Goal: Use online tool/utility: Utilize a website feature to perform a specific function

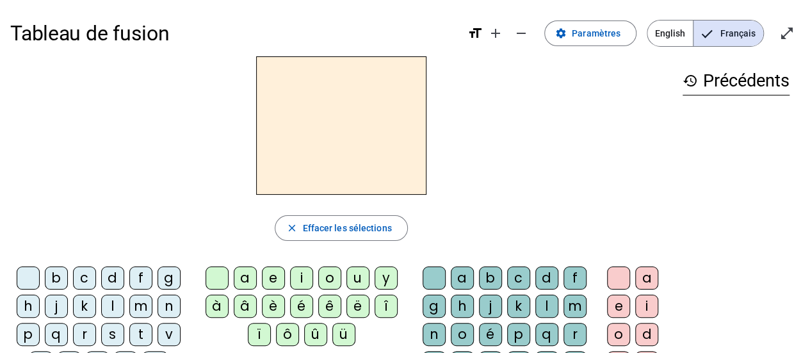
scroll to position [64, 0]
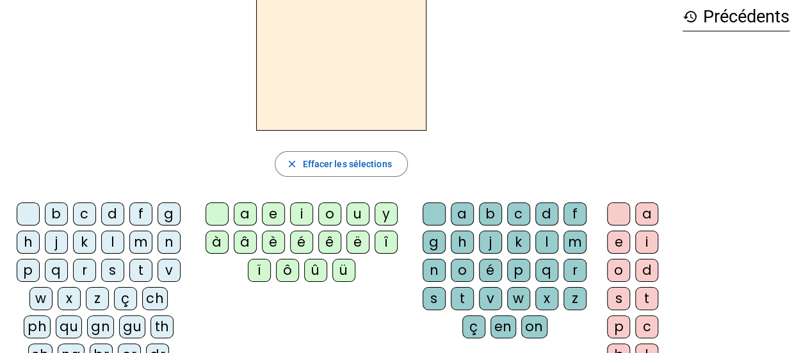
click at [116, 240] on div "l" at bounding box center [112, 242] width 23 height 23
click at [248, 216] on div "a" at bounding box center [245, 213] width 23 height 23
click at [134, 268] on div "t" at bounding box center [140, 270] width 23 height 23
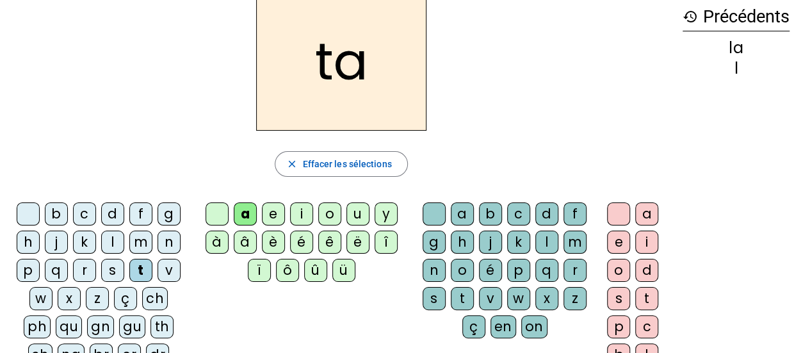
click at [573, 272] on div "r" at bounding box center [575, 270] width 23 height 23
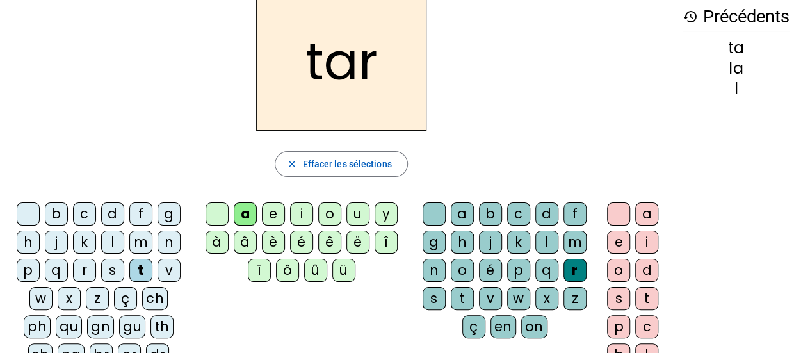
click at [81, 216] on div "c" at bounding box center [84, 213] width 23 height 23
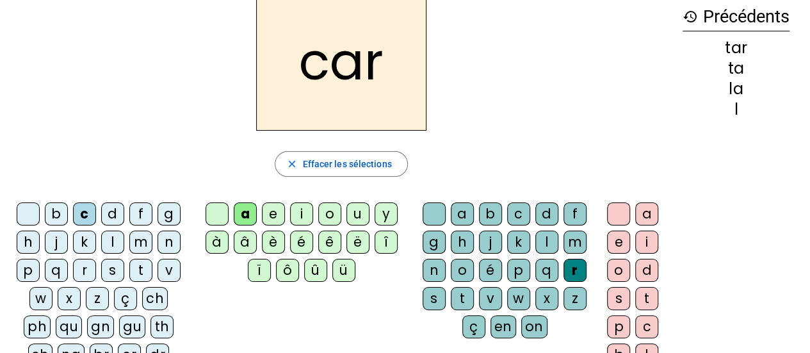
click at [61, 214] on div "b" at bounding box center [56, 213] width 23 height 23
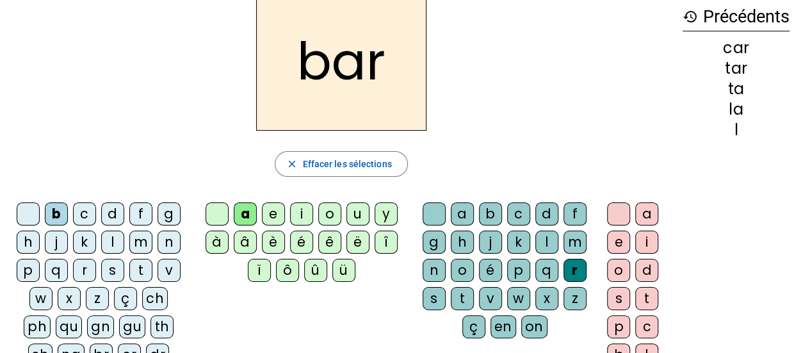
click at [36, 272] on div "p" at bounding box center [28, 270] width 23 height 23
click at [356, 213] on div "u" at bounding box center [357, 213] width 23 height 23
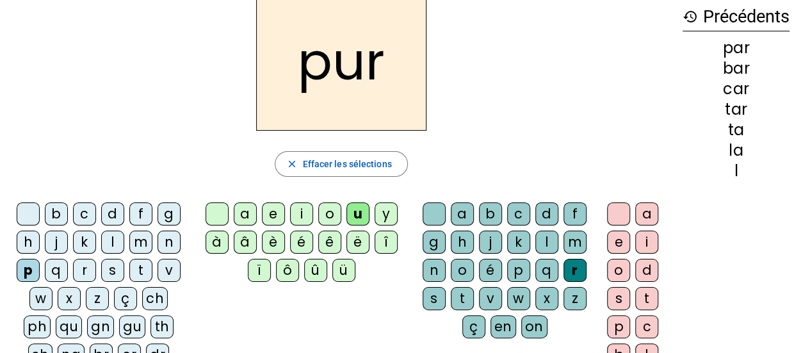
click at [113, 211] on div "d" at bounding box center [112, 213] width 23 height 23
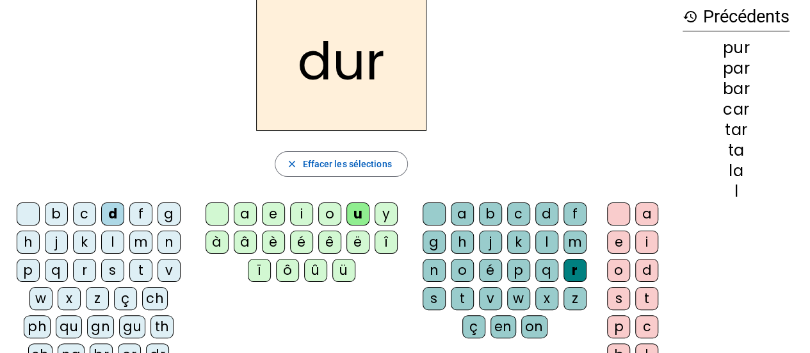
click at [108, 268] on div "s" at bounding box center [112, 270] width 23 height 23
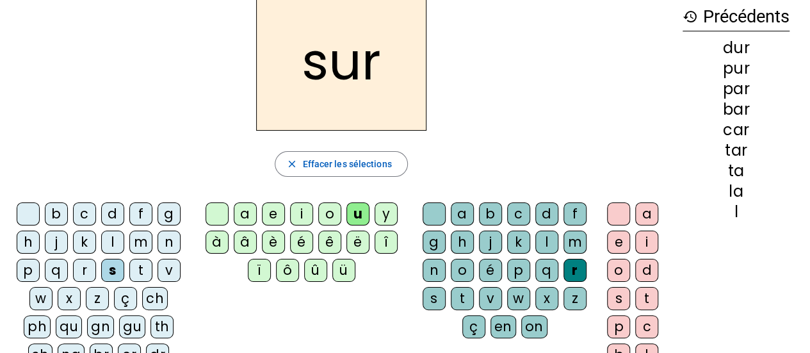
click at [571, 271] on div "r" at bounding box center [575, 270] width 23 height 23
click at [341, 162] on span "Effacer les sélections" at bounding box center [346, 163] width 89 height 15
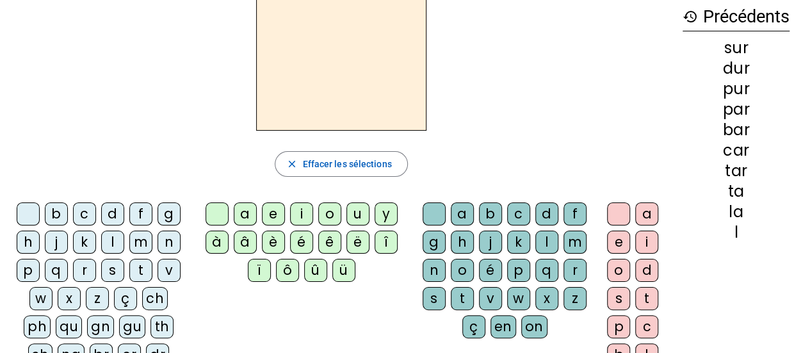
click at [116, 268] on div "s" at bounding box center [112, 270] width 23 height 23
click at [357, 216] on div "u" at bounding box center [357, 213] width 23 height 23
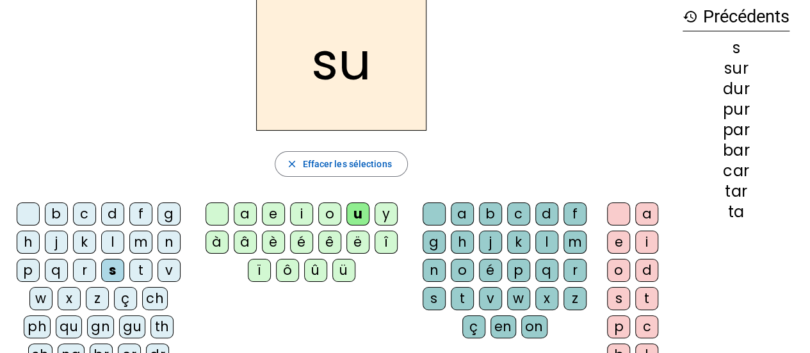
click at [569, 272] on div "r" at bounding box center [575, 270] width 23 height 23
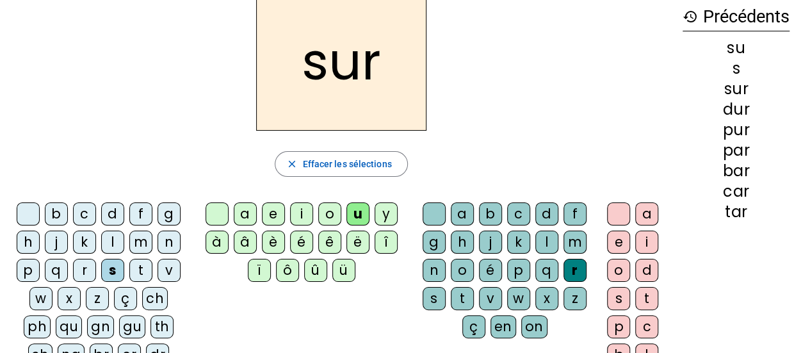
click at [430, 209] on div at bounding box center [434, 213] width 23 height 23
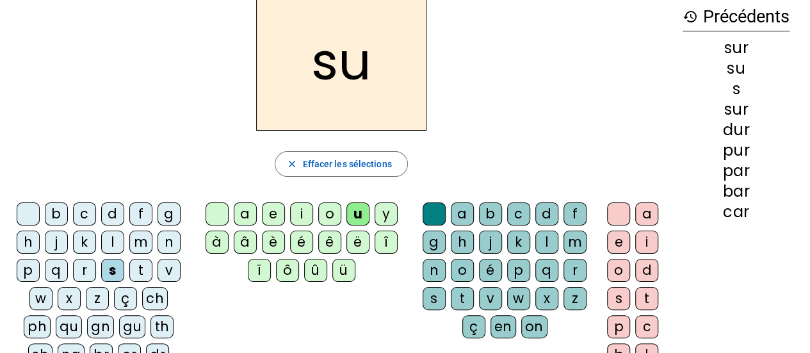
click at [246, 213] on div "a" at bounding box center [245, 213] width 23 height 23
click at [301, 213] on div "i" at bounding box center [301, 213] width 23 height 23
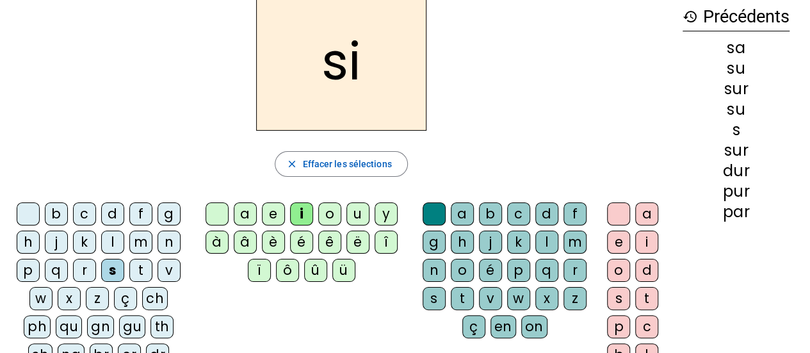
click at [543, 241] on div "l" at bounding box center [546, 242] width 23 height 23
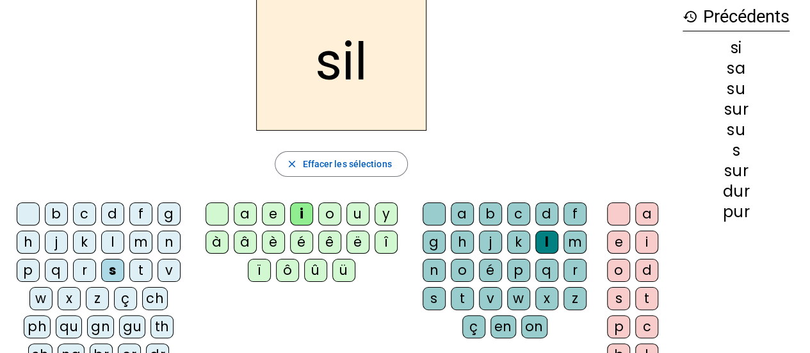
click at [142, 238] on div "m" at bounding box center [140, 242] width 23 height 23
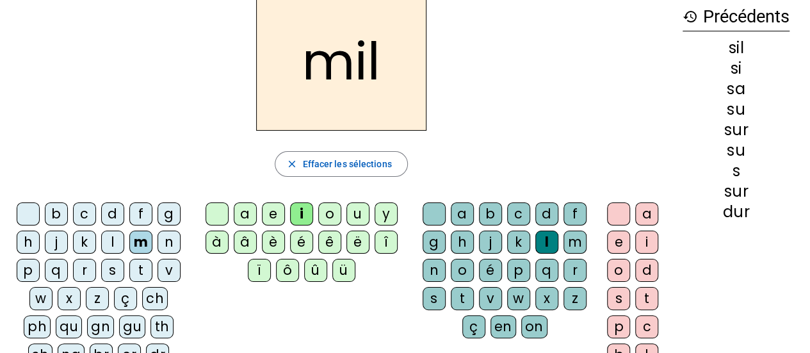
click at [83, 216] on div "c" at bounding box center [84, 213] width 23 height 23
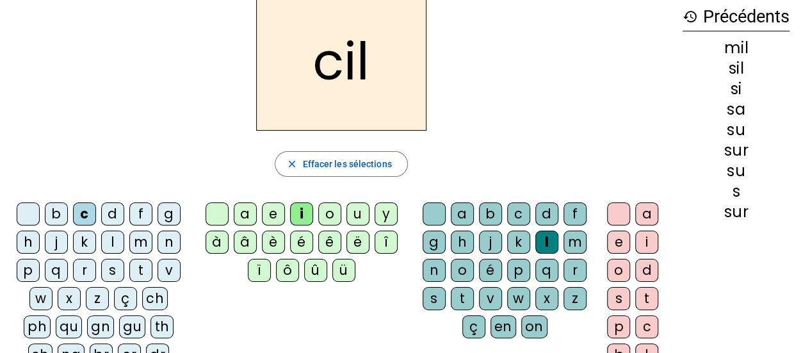
click at [115, 270] on div "s" at bounding box center [112, 270] width 23 height 23
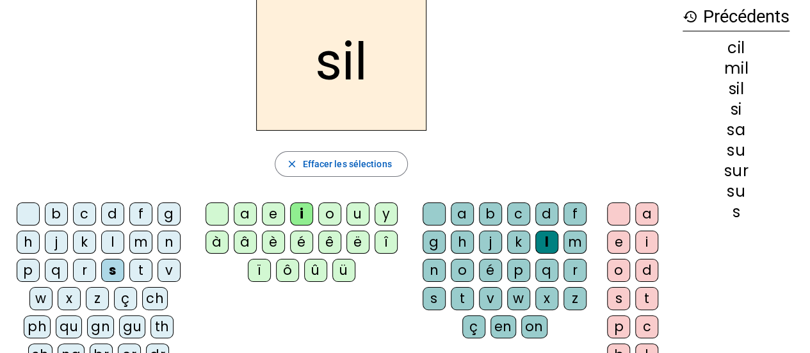
click at [81, 217] on div "c" at bounding box center [84, 213] width 23 height 23
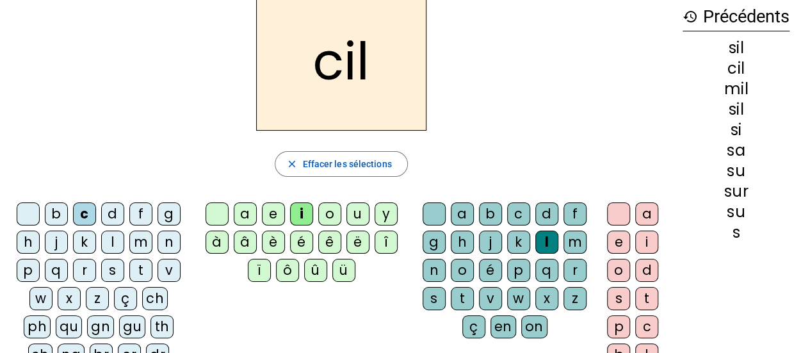
click at [112, 271] on div "s" at bounding box center [112, 270] width 23 height 23
